Goal: Task Accomplishment & Management: Use online tool/utility

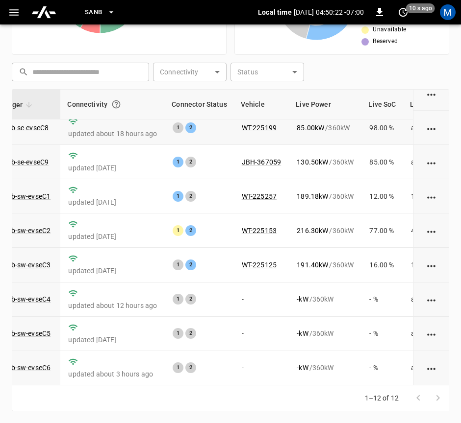
scroll to position [0, 92]
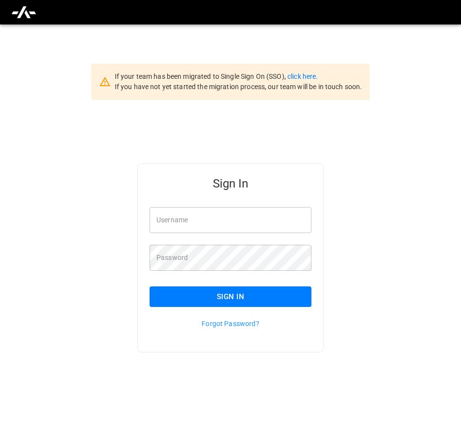
type input "**********"
click at [195, 300] on button "Sign In" at bounding box center [230, 297] width 162 height 21
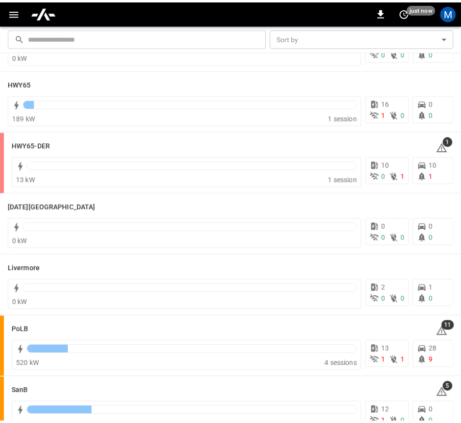
scroll to position [91, 0]
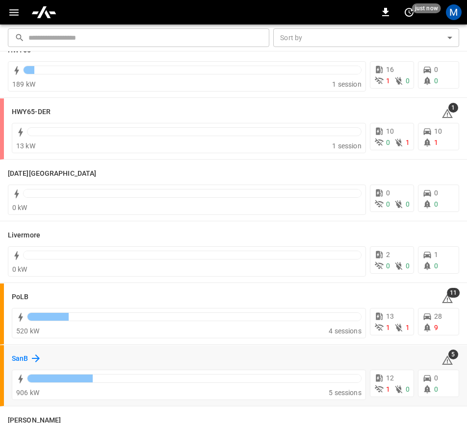
click at [17, 356] on h6 "SanB" at bounding box center [20, 359] width 16 height 11
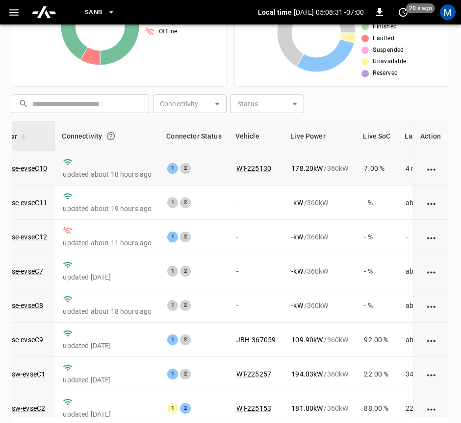
scroll to position [182, 0]
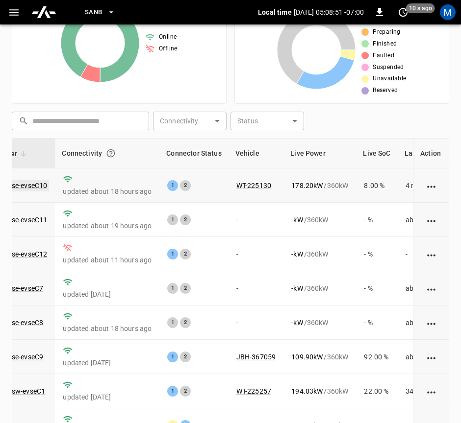
click at [35, 185] on link "ca-sb-se-evseC10" at bounding box center [20, 186] width 58 height 12
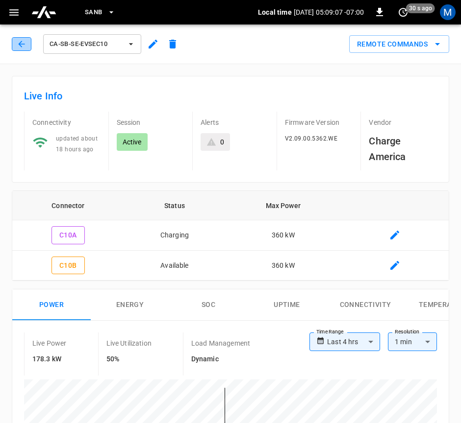
click at [18, 44] on icon "button" at bounding box center [22, 44] width 10 height 10
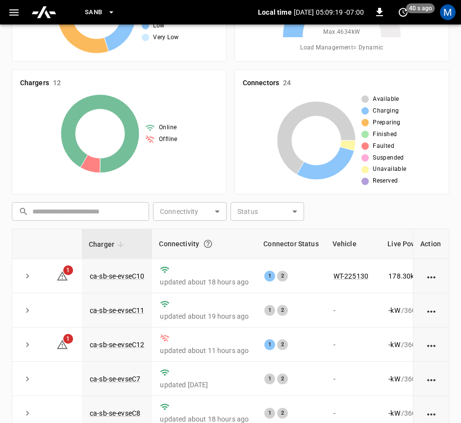
scroll to position [231, 0]
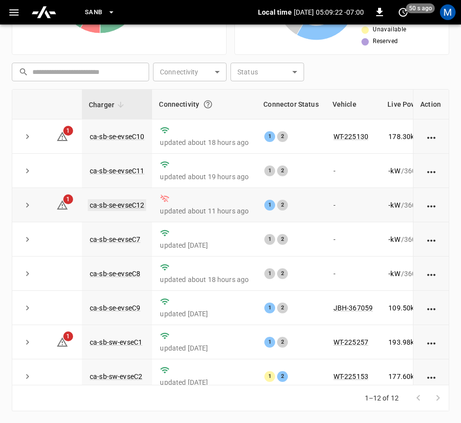
click at [133, 209] on link "ca-sb-se-evseC12" at bounding box center [117, 205] width 58 height 12
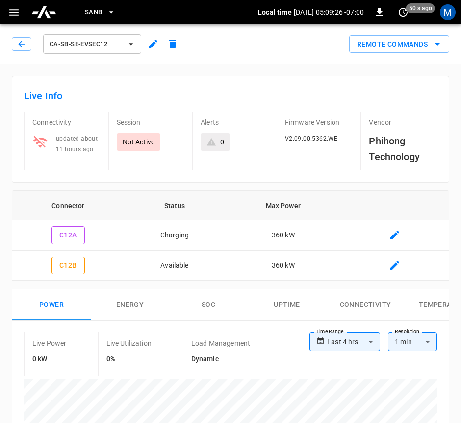
click at [17, 51] on div "ca-sb-se-evseC12" at bounding box center [97, 44] width 171 height 24
click at [18, 42] on icon "button" at bounding box center [22, 44] width 10 height 10
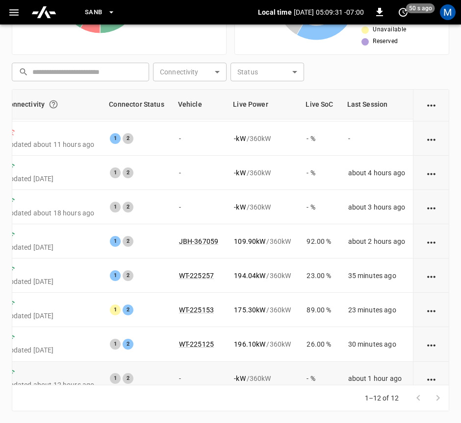
scroll to position [158, 157]
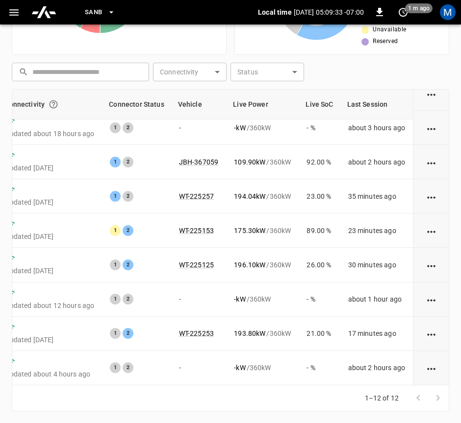
drag, startPoint x: 203, startPoint y: 392, endPoint x: 197, endPoint y: 390, distance: 6.7
click at [197, 390] on div "1–12 of 12" at bounding box center [230, 399] width 437 height 26
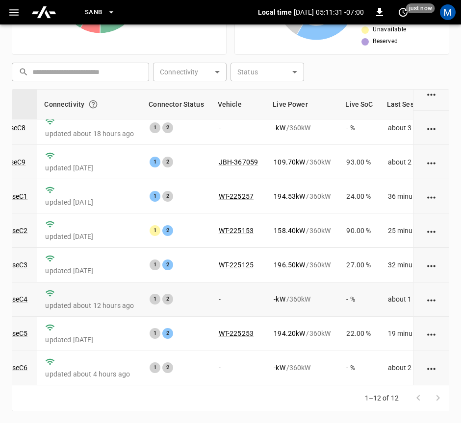
scroll to position [158, 115]
drag, startPoint x: 167, startPoint y: 390, endPoint x: 185, endPoint y: 387, distance: 18.9
click at [185, 387] on div "1–12 of 12" at bounding box center [230, 399] width 437 height 26
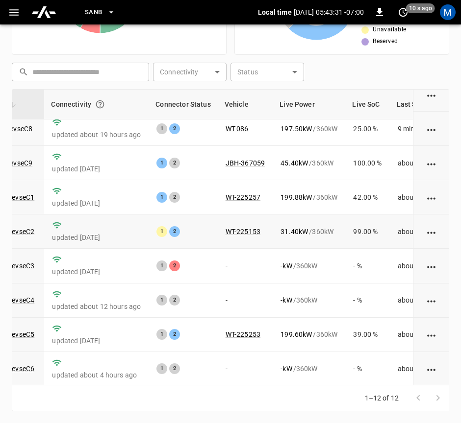
scroll to position [158, 108]
